Goal: Navigation & Orientation: Find specific page/section

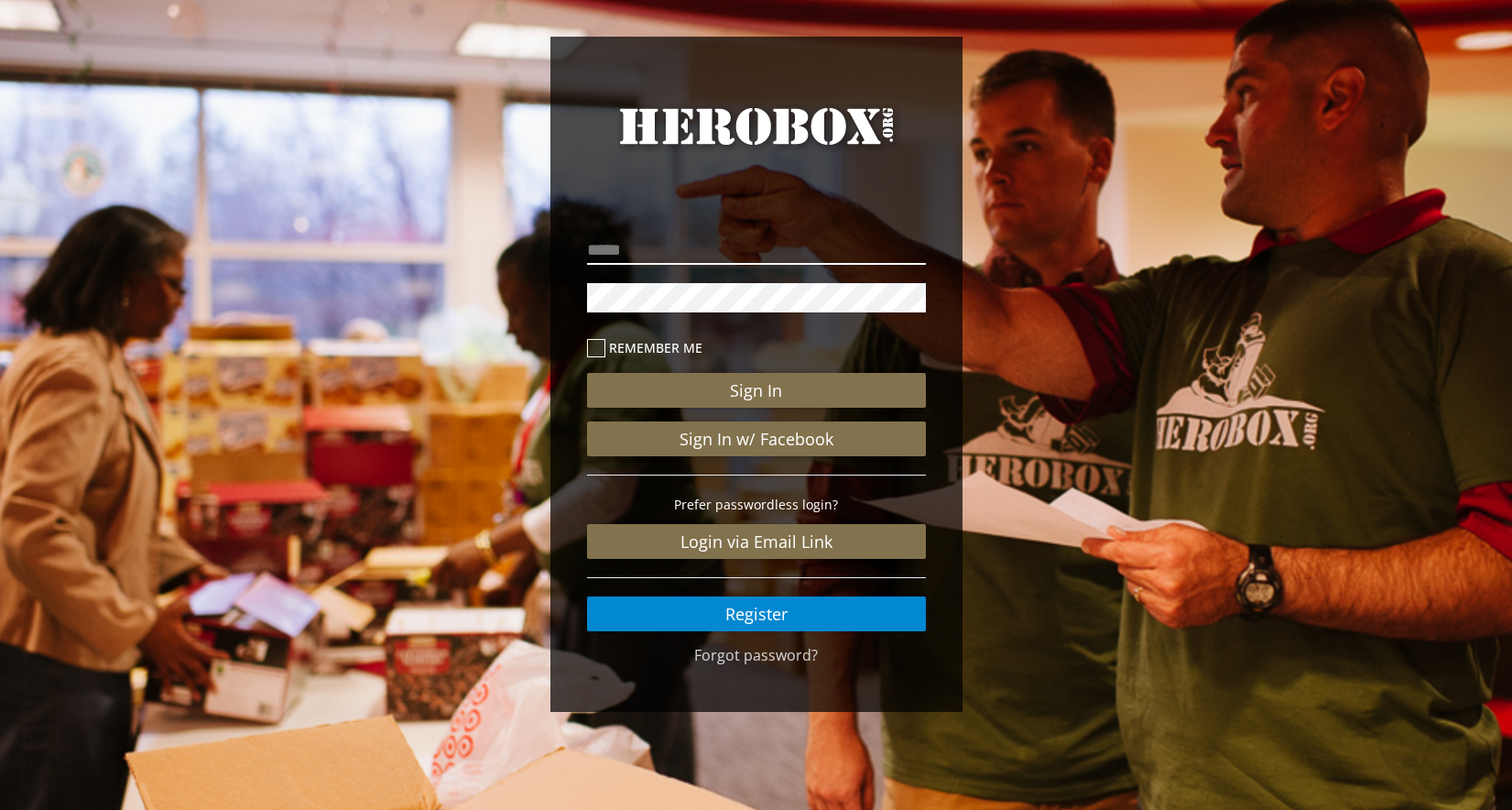
click at [779, 255] on input "email" at bounding box center [756, 250] width 339 height 29
type input "**********"
click at [804, 371] on div "Sign In Sign In w/ Facebook Prefer passwordless login? Login via Email Link Reg…" at bounding box center [756, 478] width 339 height 305
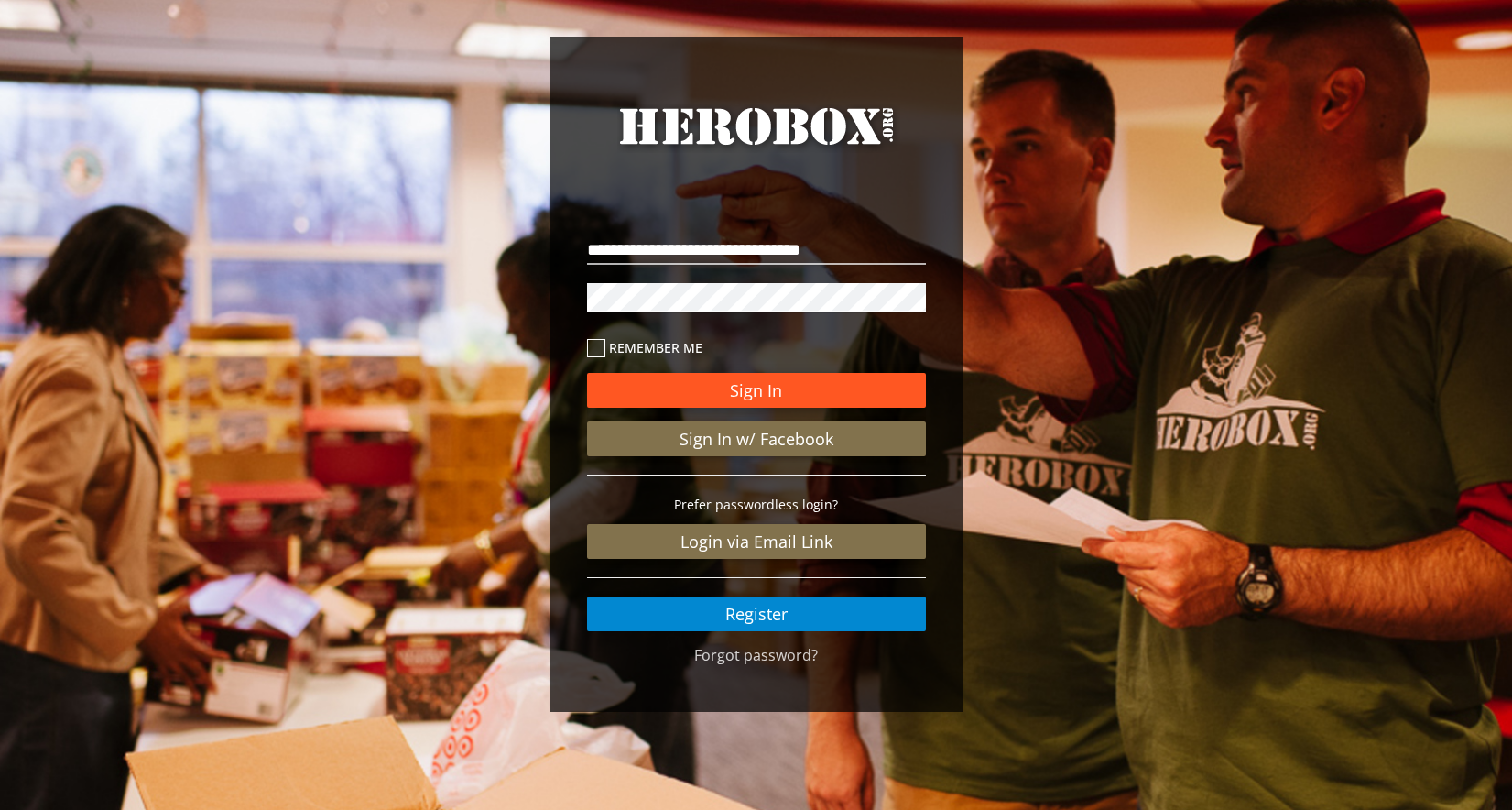
click at [804, 383] on button "Sign In" at bounding box center [756, 390] width 339 height 35
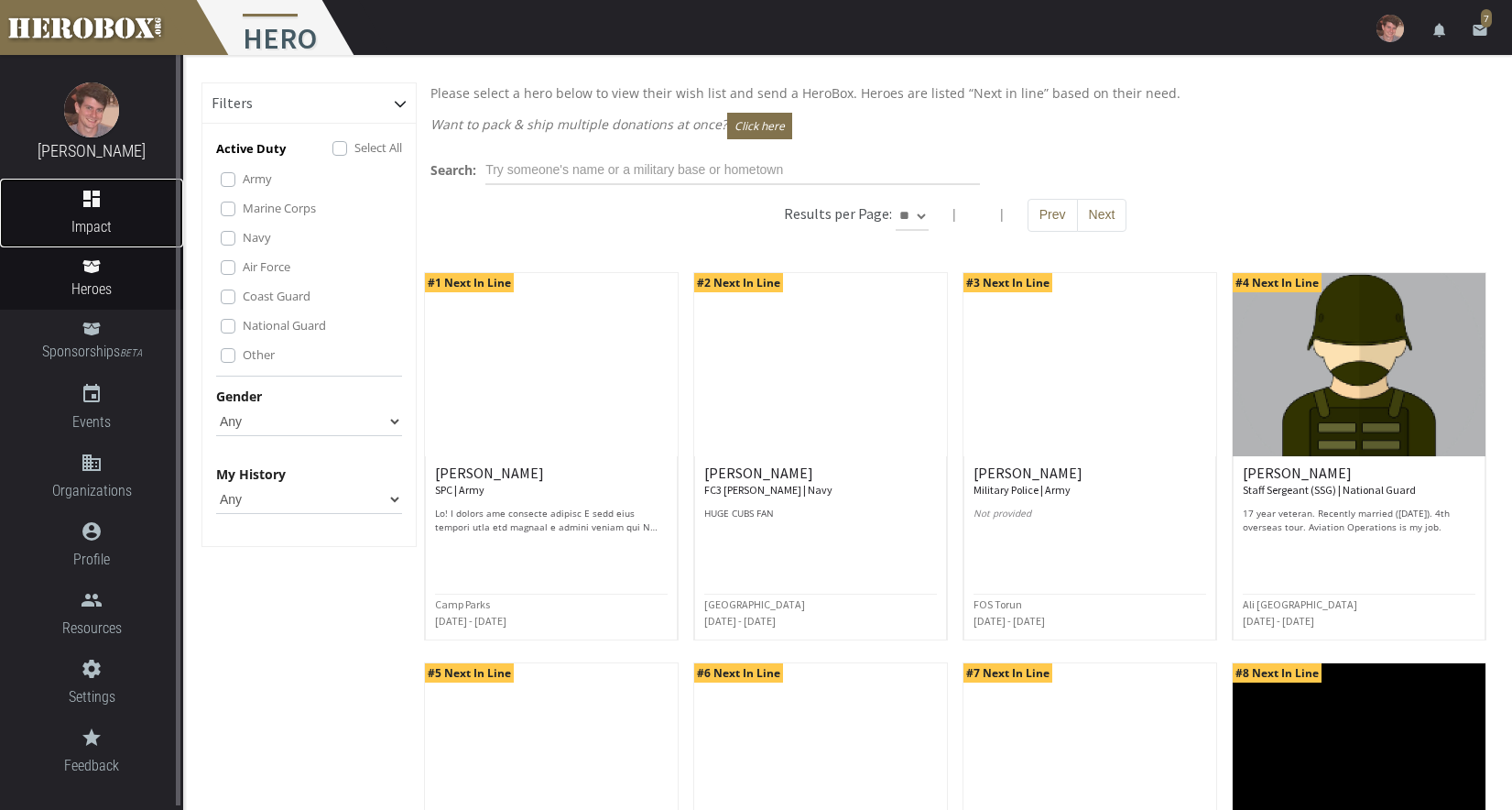
click at [105, 220] on span "Impact" at bounding box center [91, 226] width 183 height 23
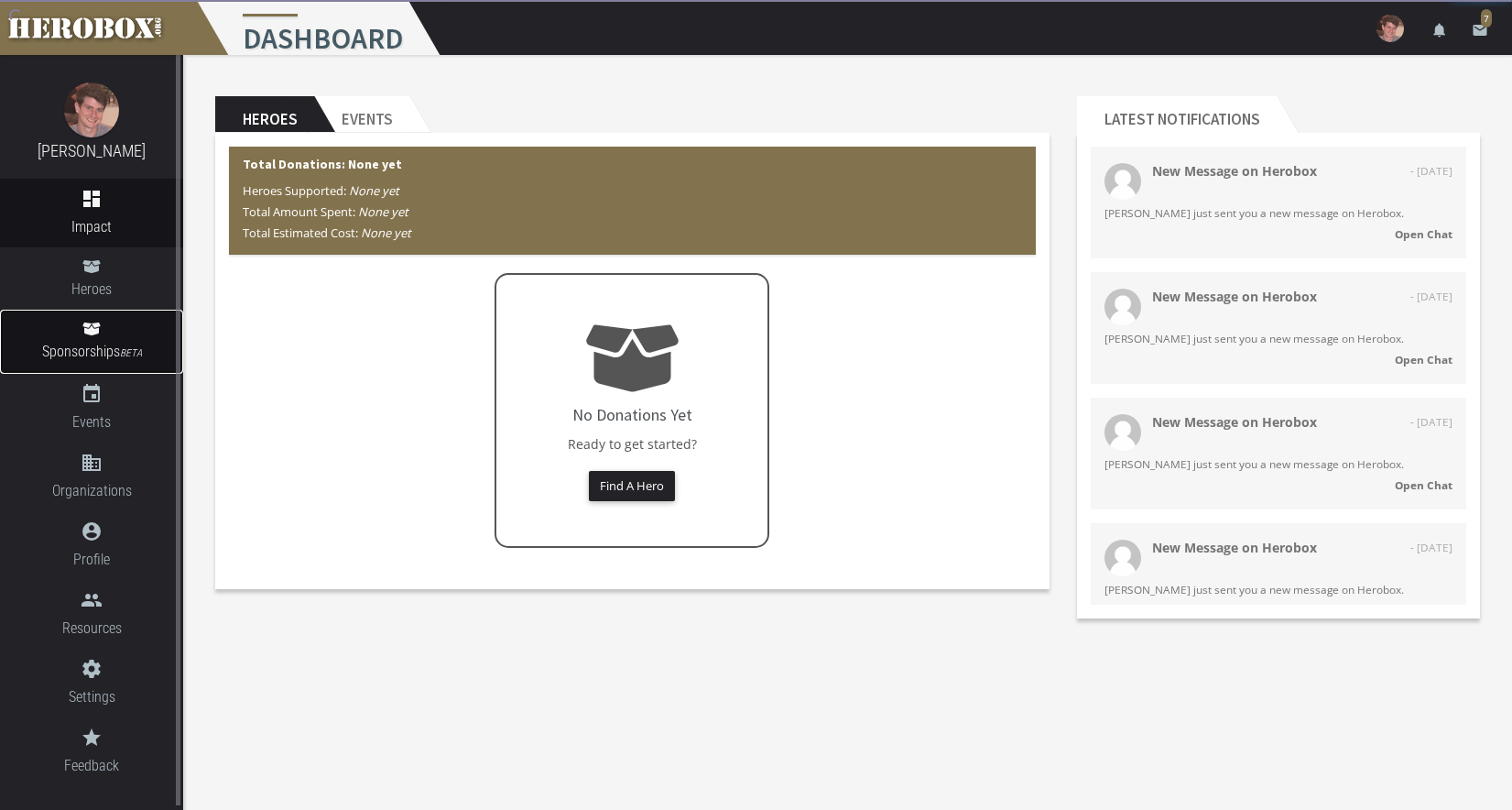
click at [106, 334] on link "Sponsorships BETA" at bounding box center [91, 342] width 183 height 64
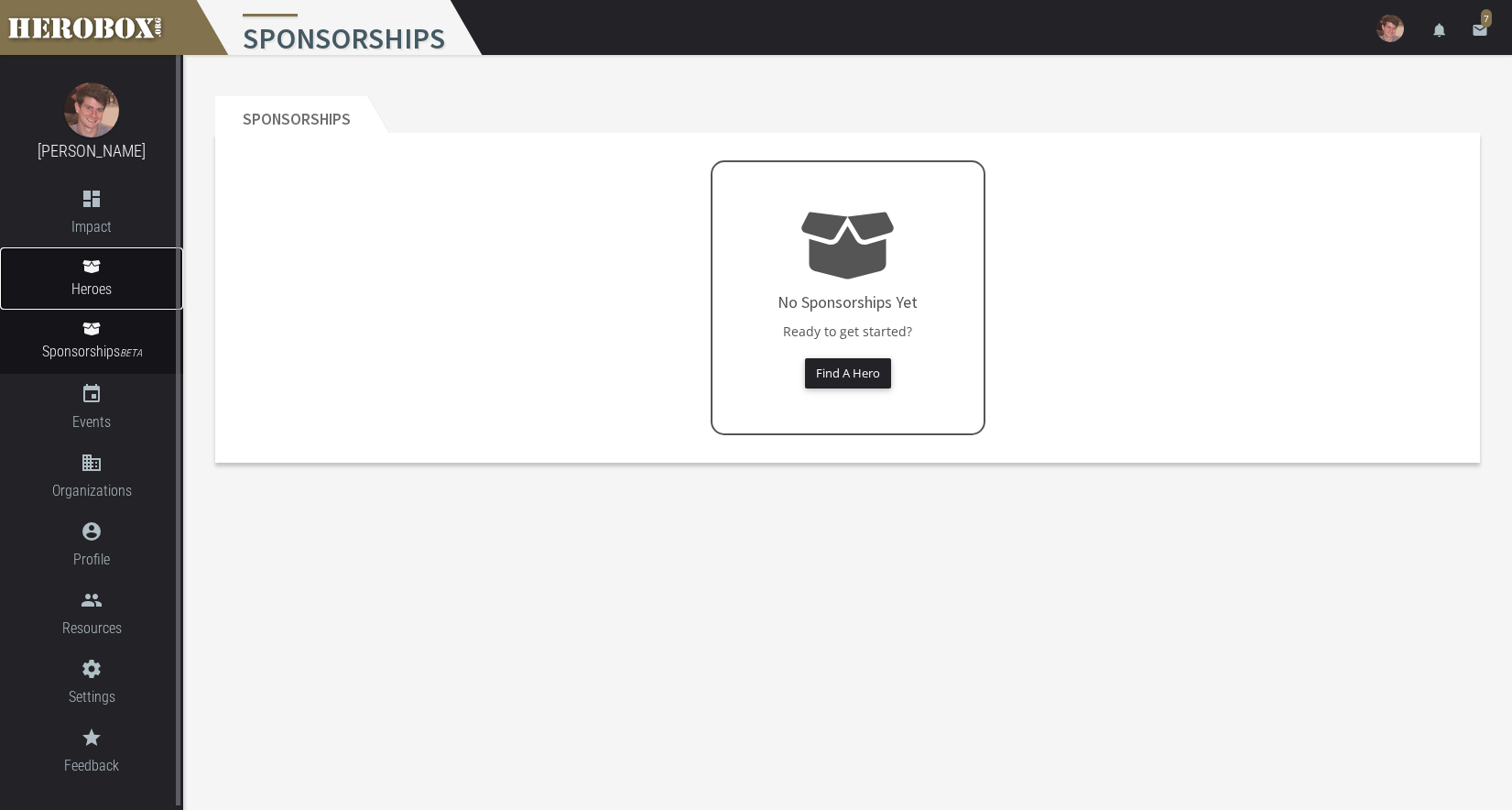
click at [120, 250] on link "Heroes" at bounding box center [91, 279] width 183 height 62
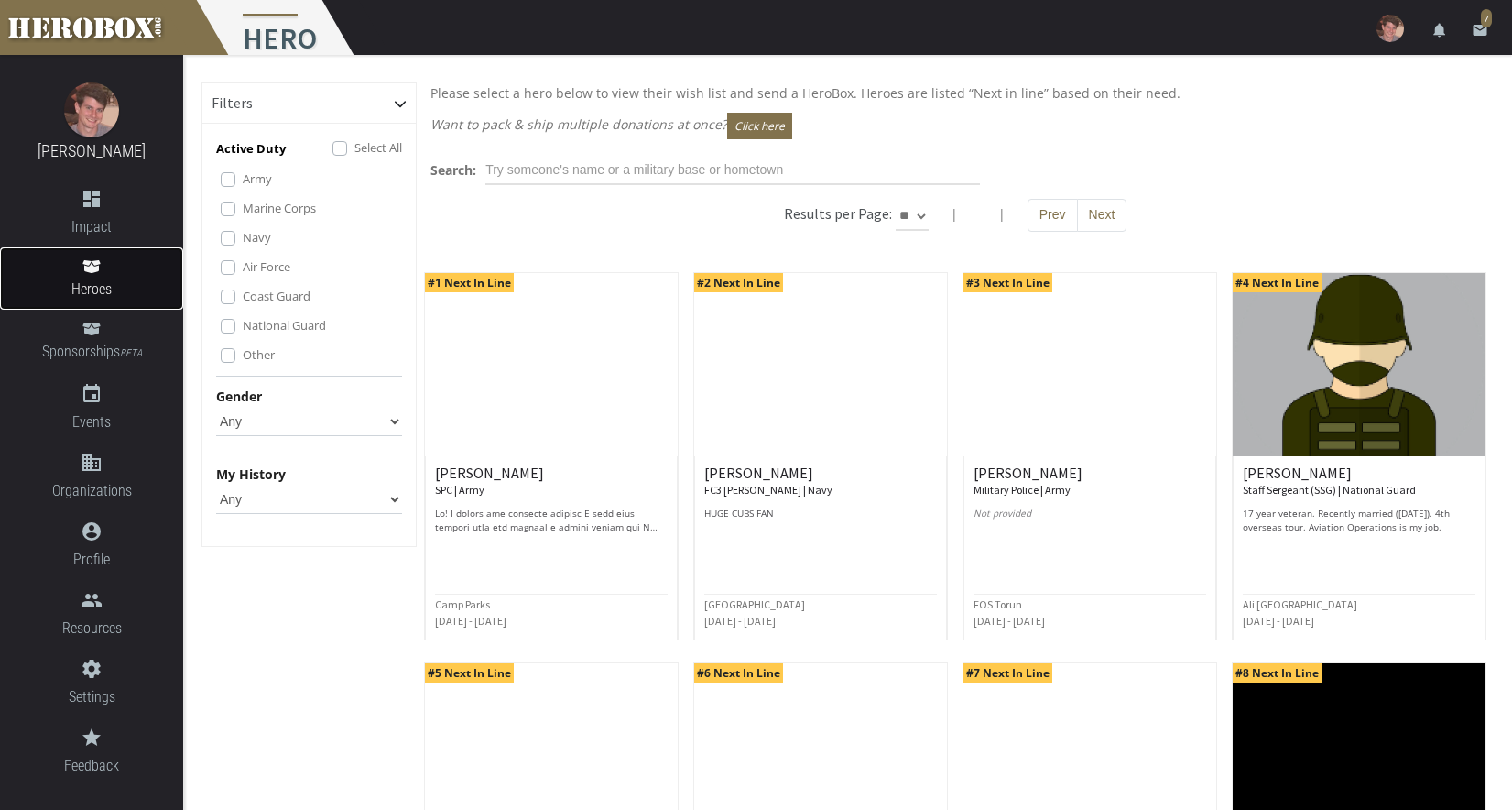
scroll to position [730, 0]
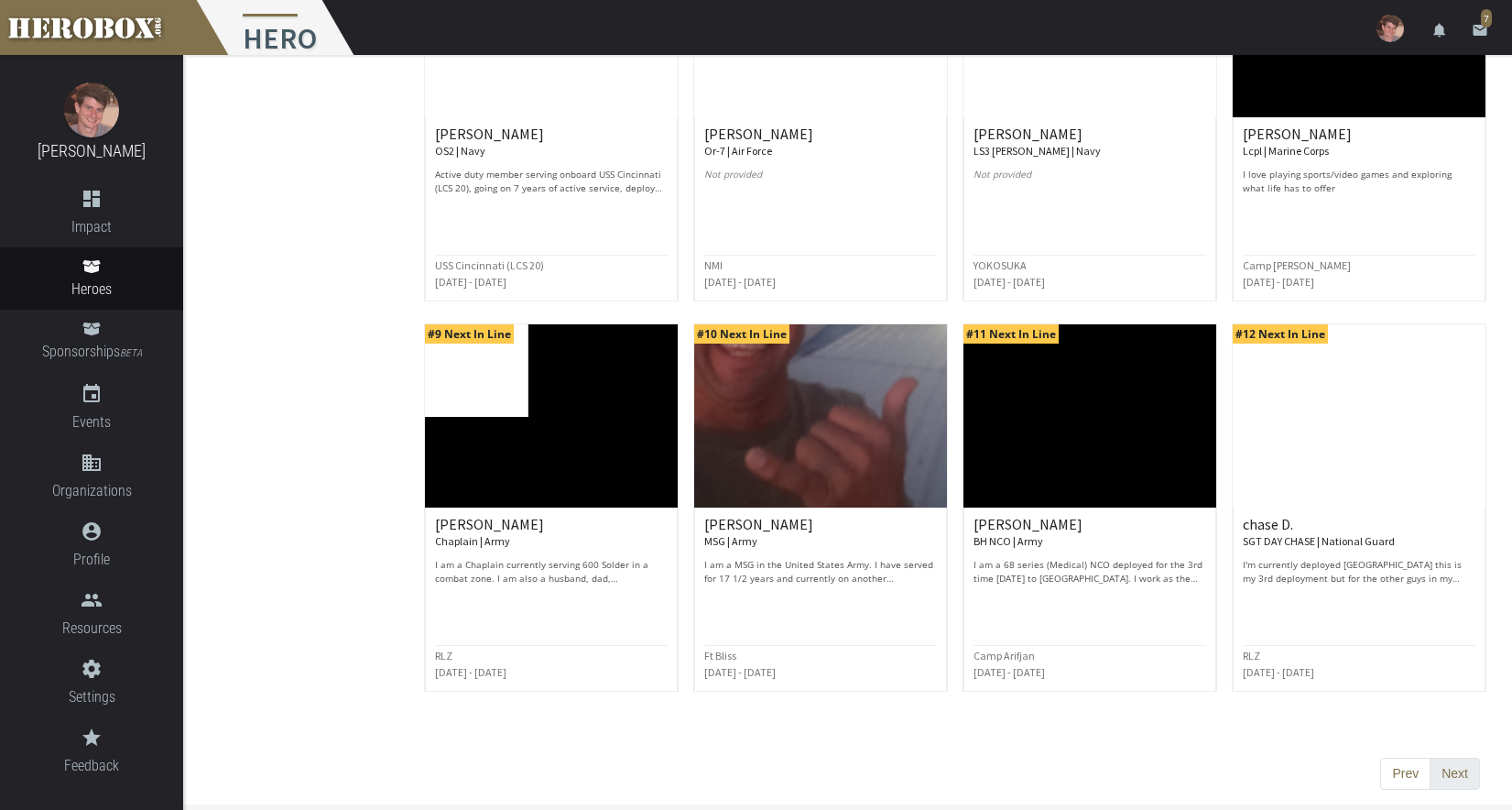
click at [1447, 766] on button "Next" at bounding box center [1455, 774] width 50 height 33
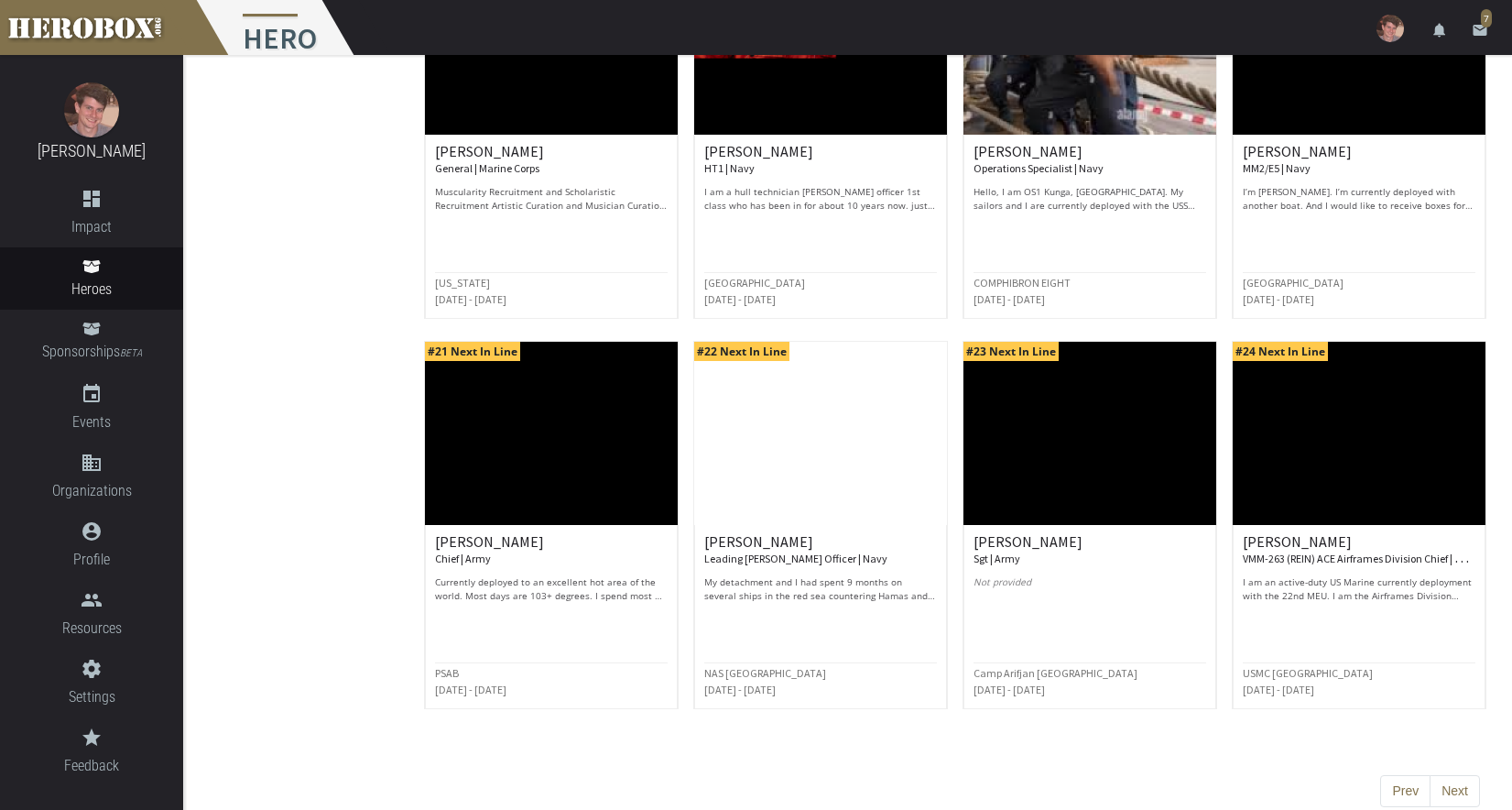
scroll to position [715, 0]
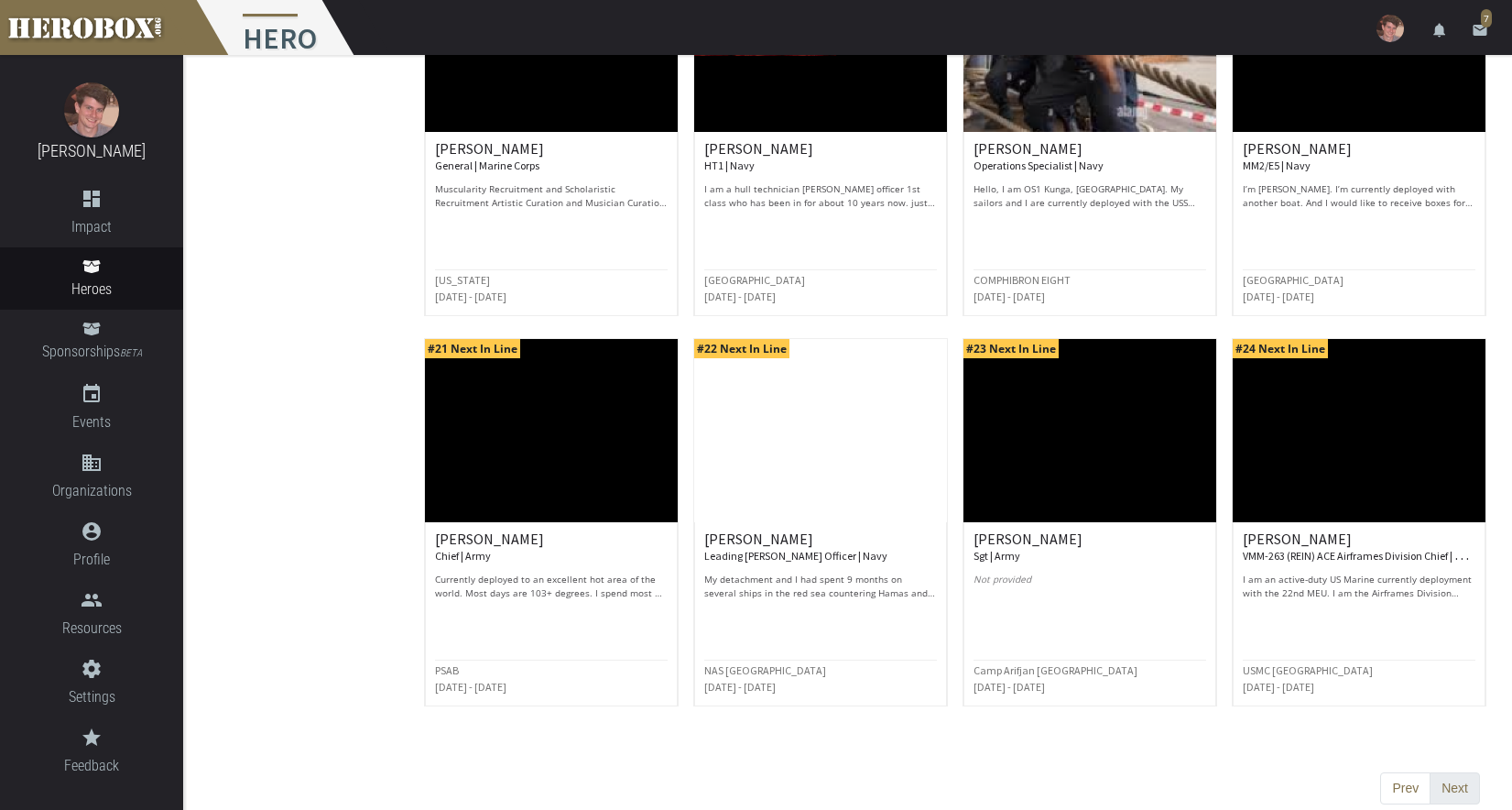
click at [1454, 778] on button "Next" at bounding box center [1455, 789] width 50 height 33
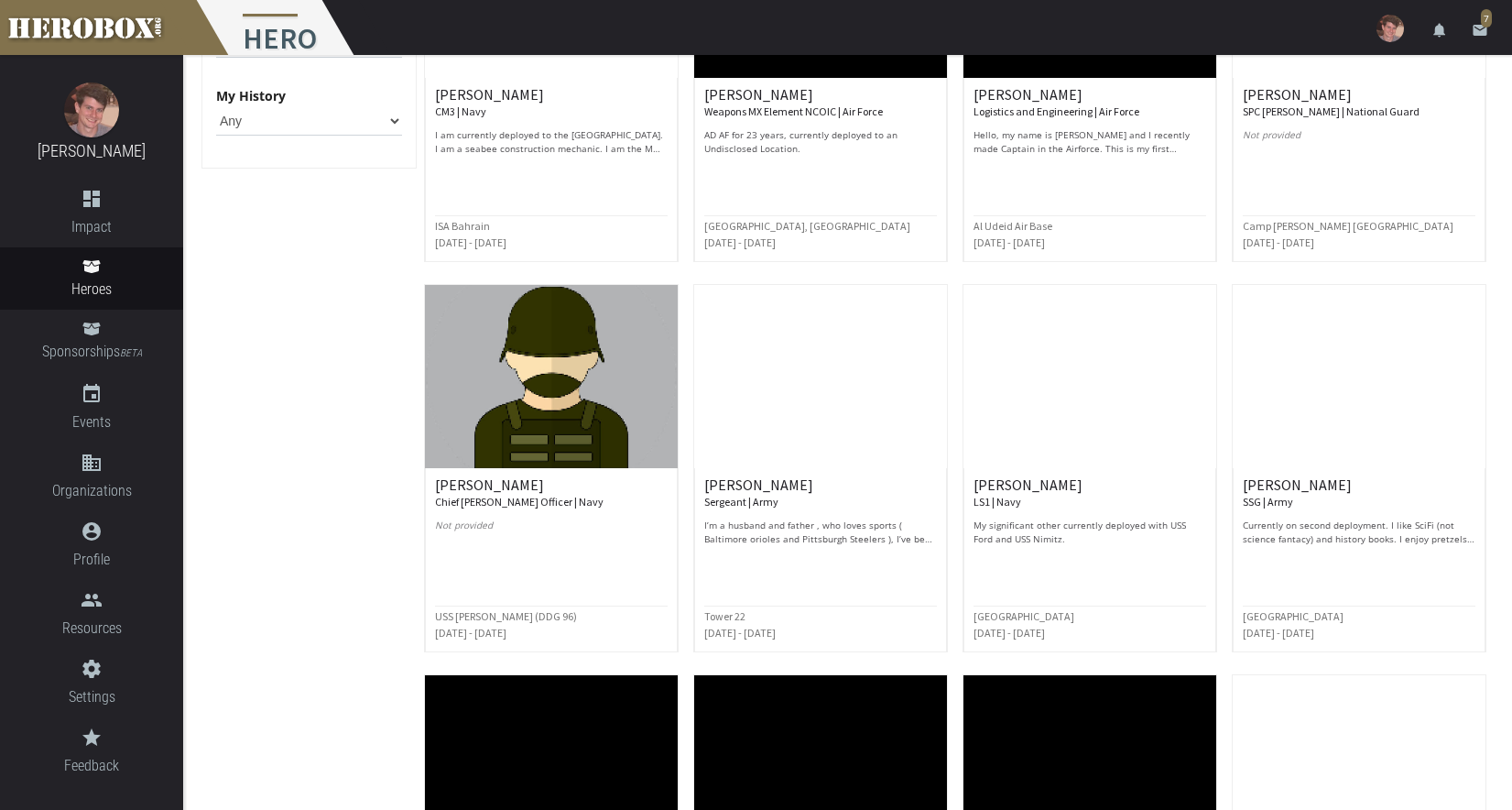
scroll to position [730, 0]
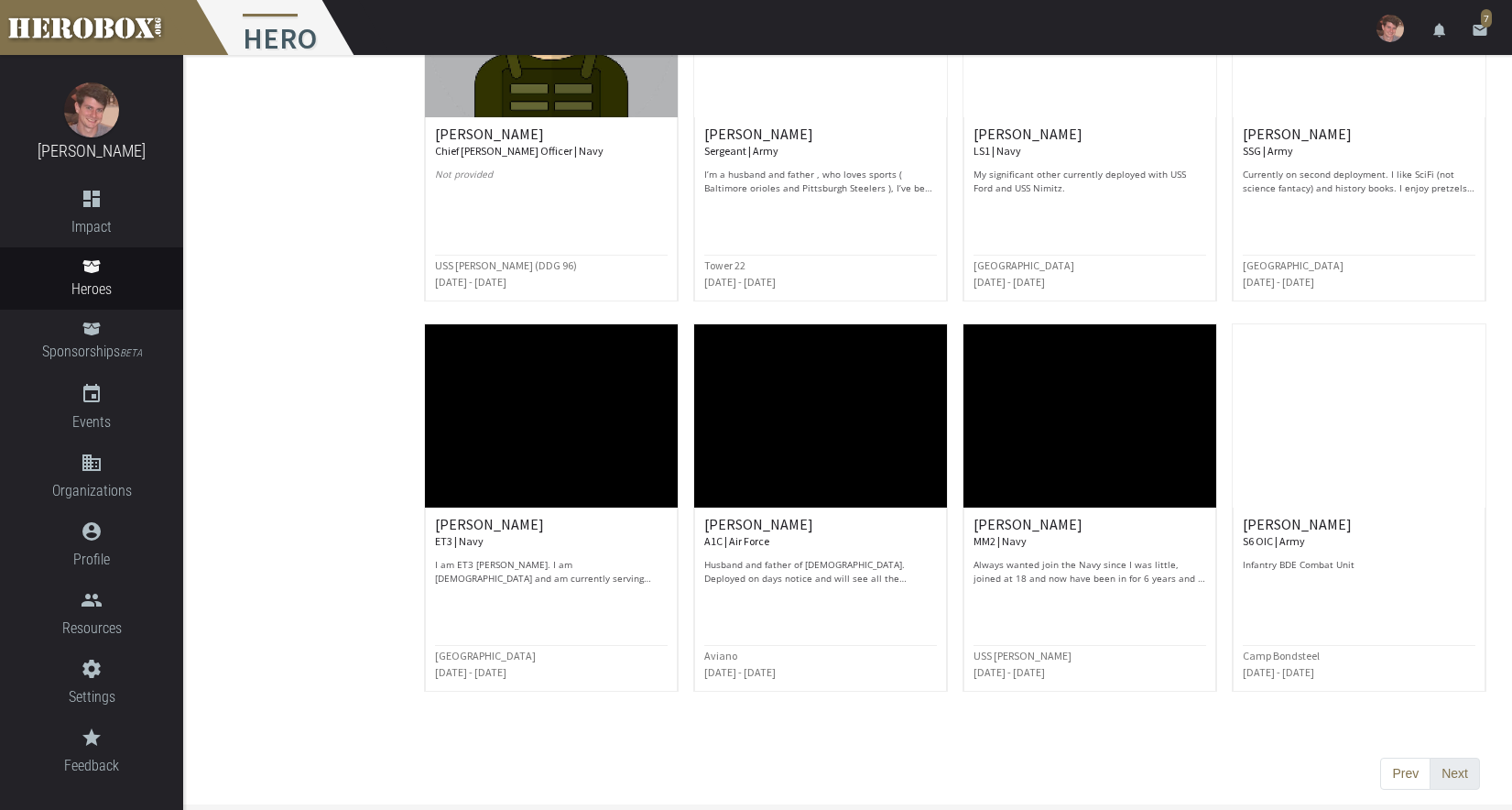
click at [1460, 788] on button "Next" at bounding box center [1455, 774] width 50 height 33
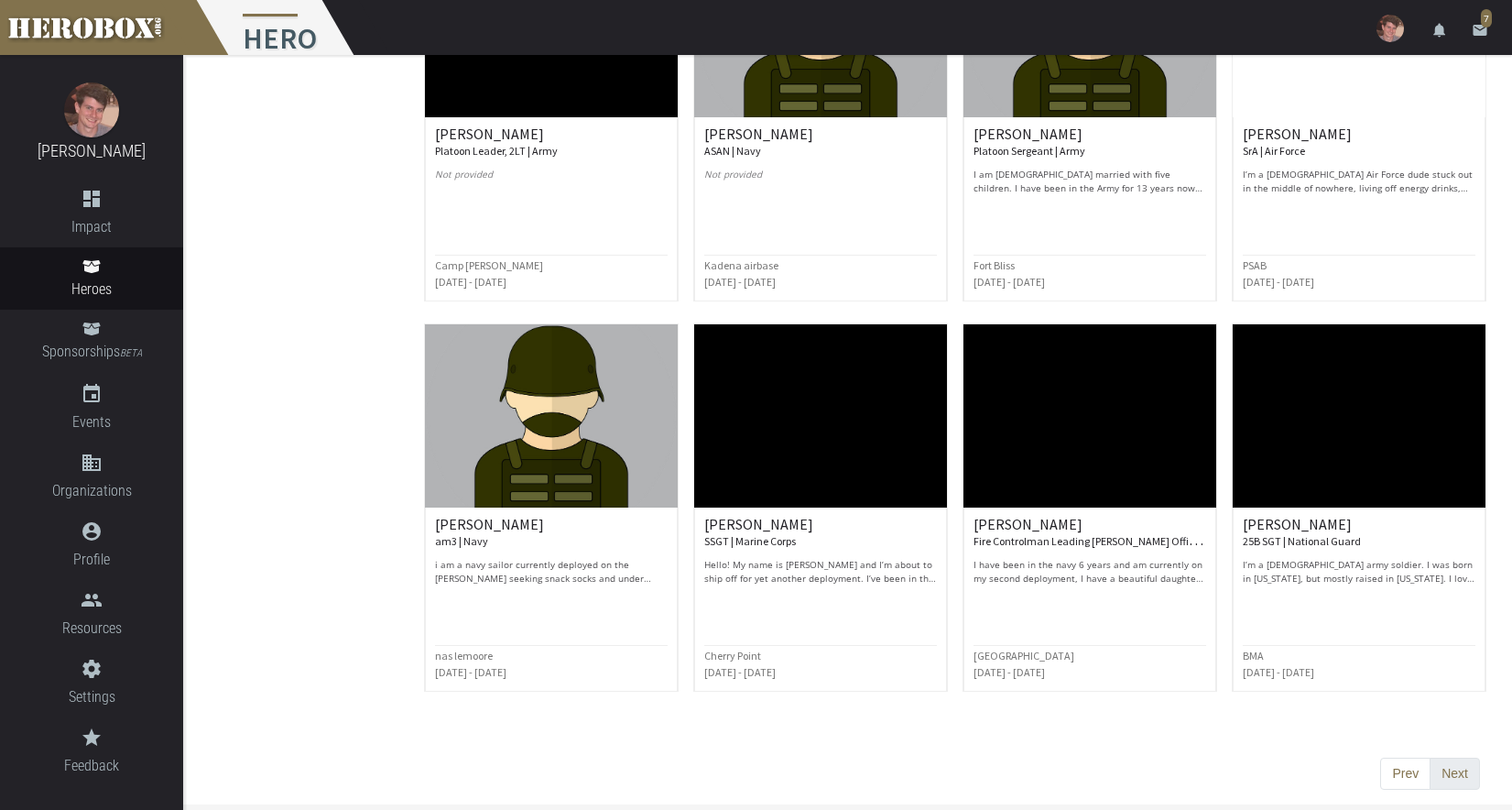
click at [1449, 780] on button "Next" at bounding box center [1455, 774] width 50 height 33
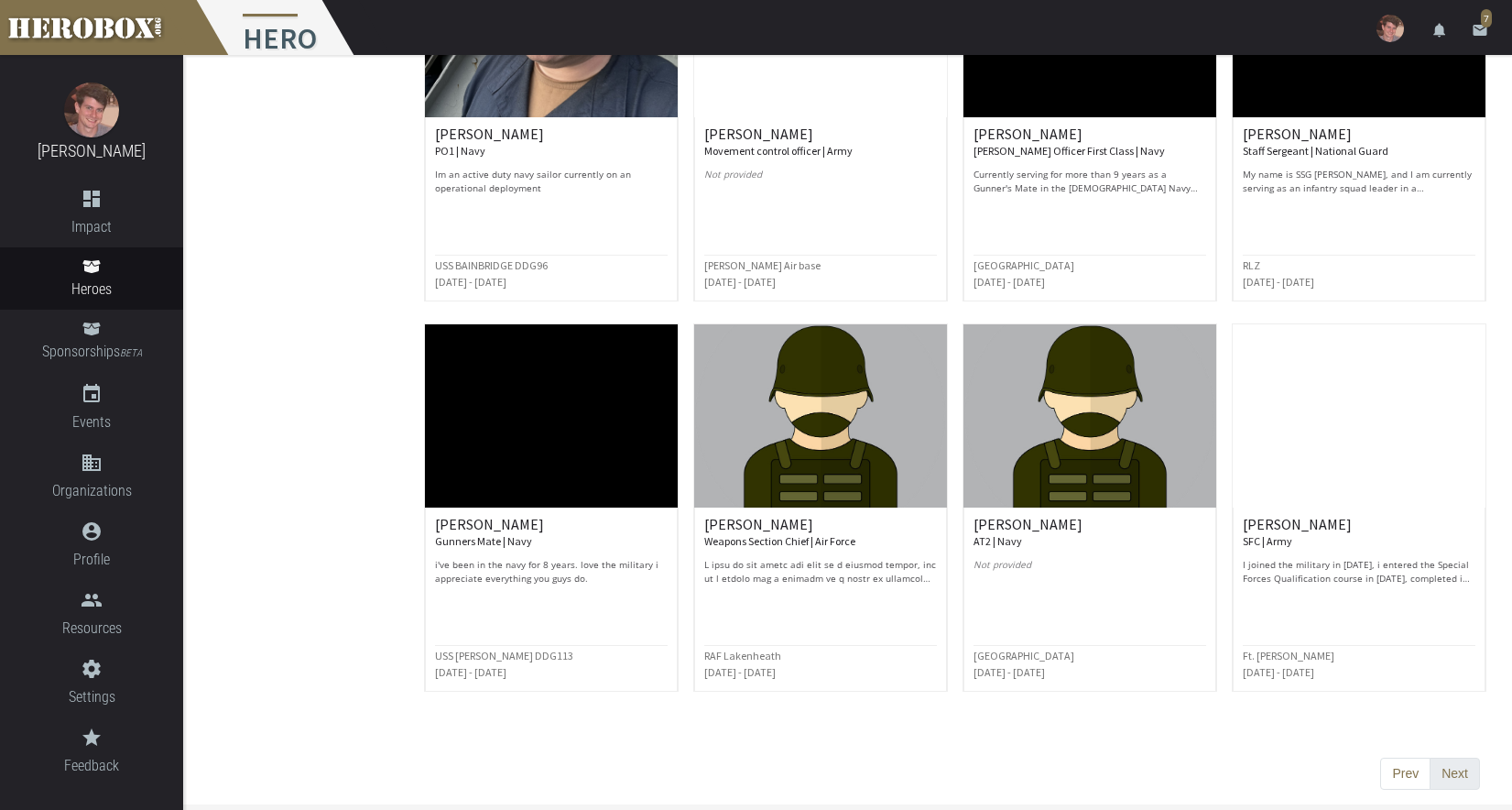
click at [1444, 766] on button "Next" at bounding box center [1455, 774] width 50 height 33
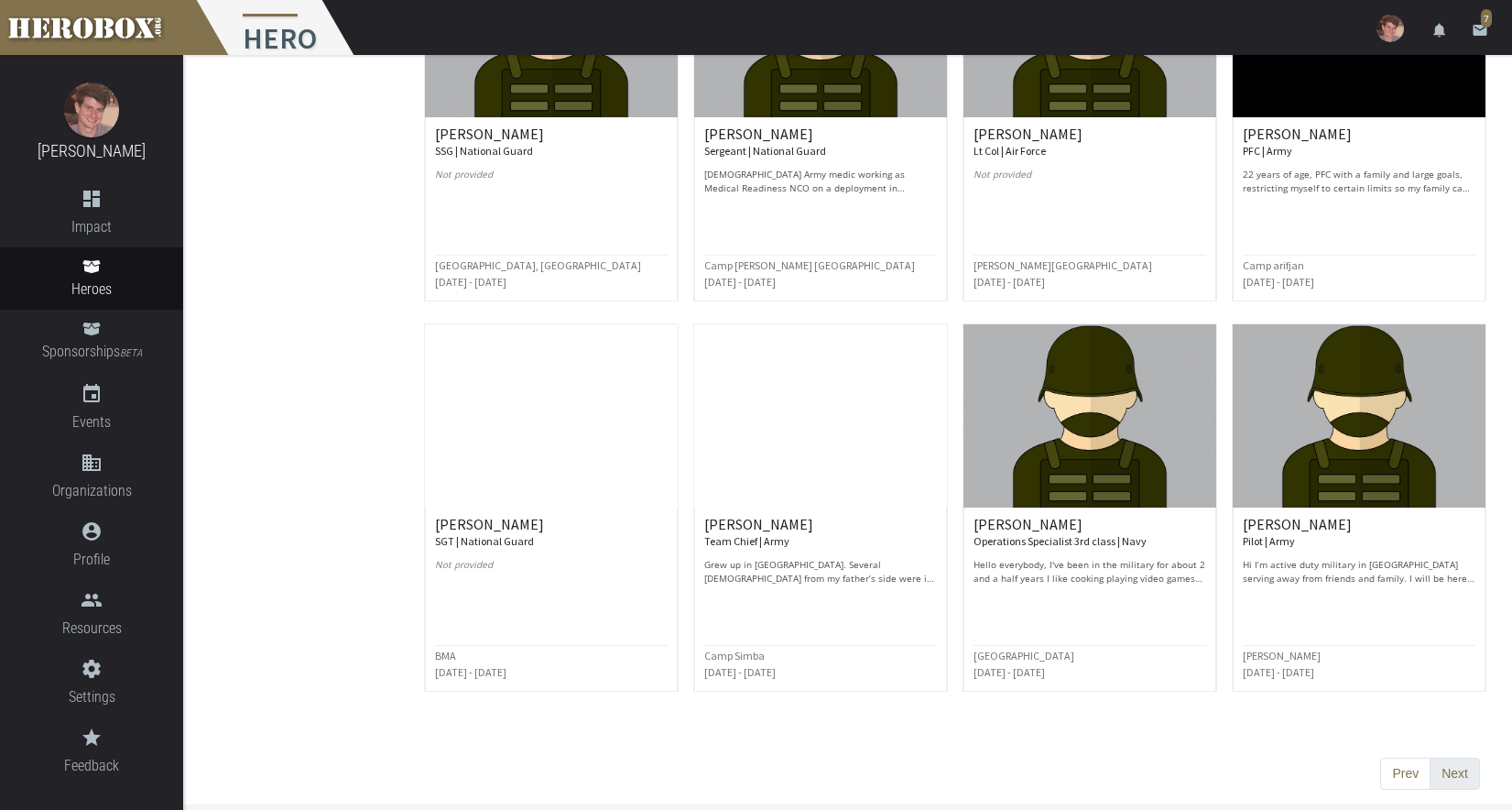
click at [1455, 774] on button "Next" at bounding box center [1455, 774] width 50 height 33
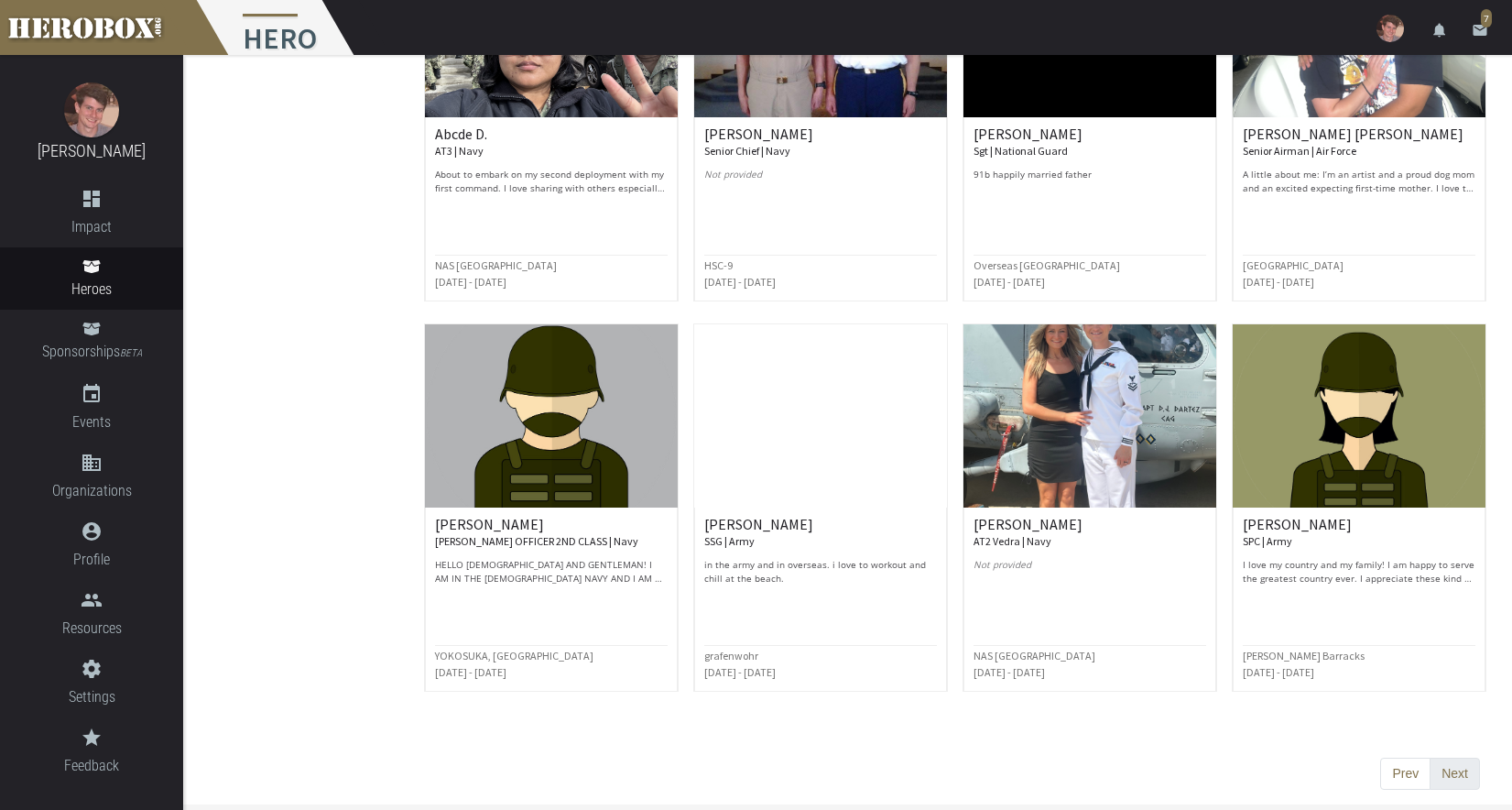
click at [1459, 779] on button "Next" at bounding box center [1455, 774] width 50 height 33
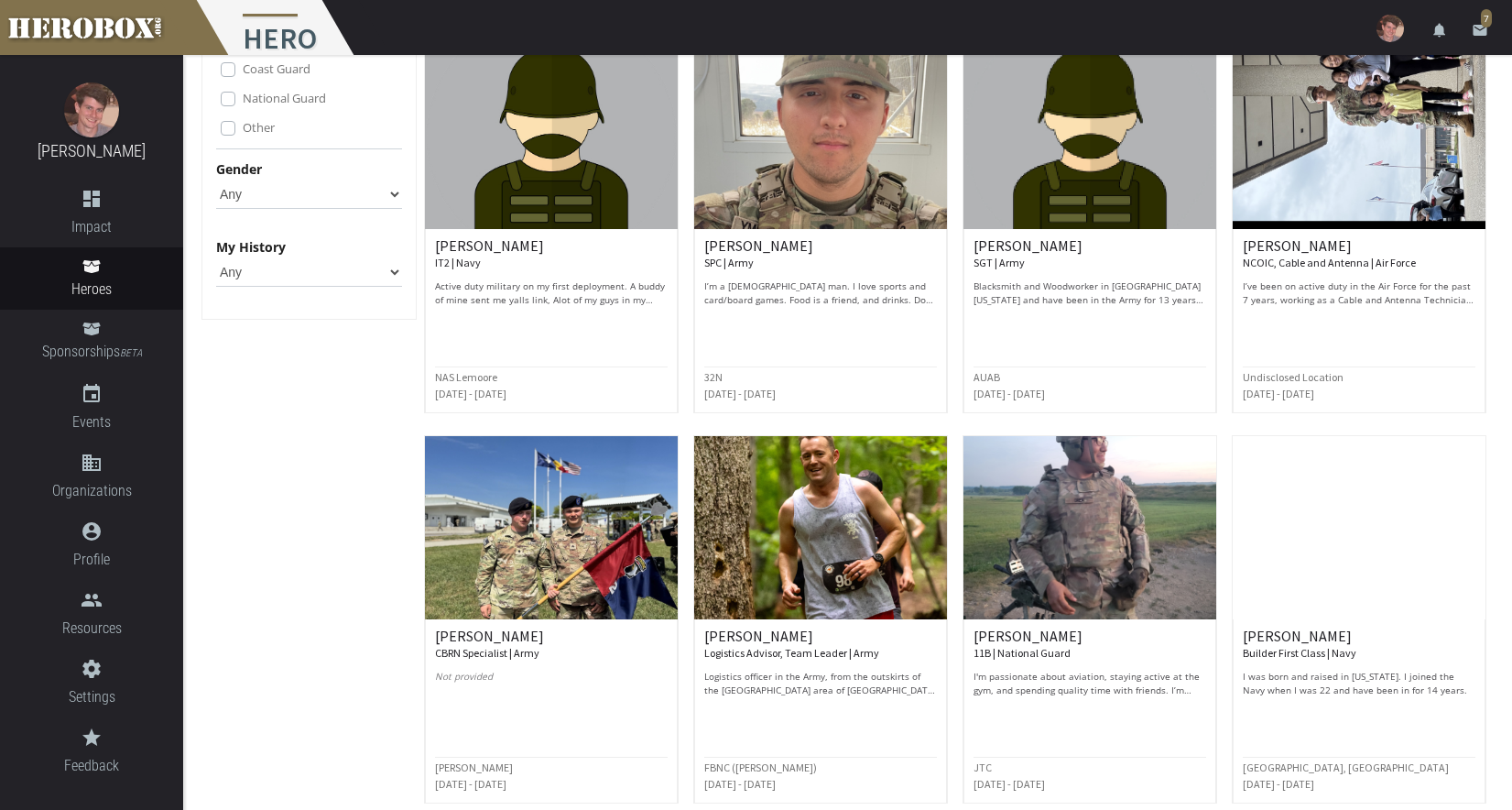
scroll to position [0, 0]
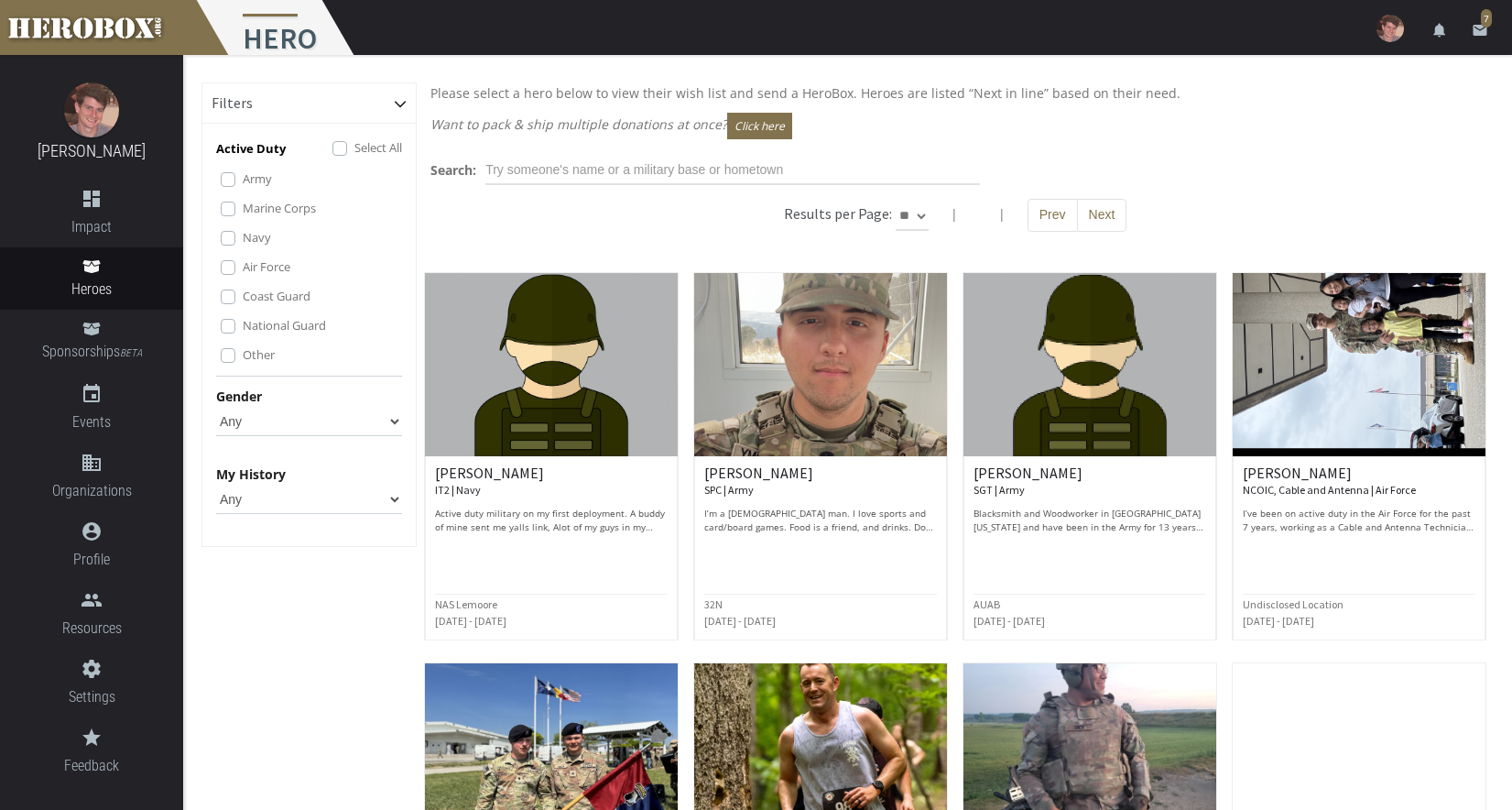
click at [1380, 27] on img at bounding box center [1390, 28] width 27 height 27
click at [1356, 75] on link "launch View Admin" at bounding box center [1335, 79] width 164 height 40
